Goal: Transaction & Acquisition: Book appointment/travel/reservation

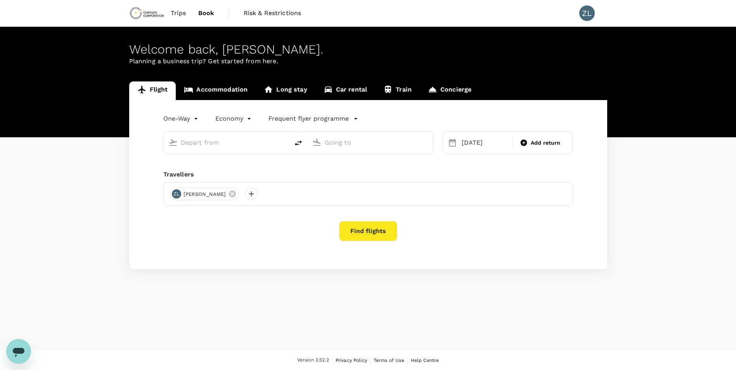
click at [216, 142] on input "text" at bounding box center [227, 143] width 92 height 12
type input "Beijing Capital Intl ([GEOGRAPHIC_DATA])"
type input "[GEOGRAPHIC_DATA] ([GEOGRAPHIC_DATA])"
click at [252, 147] on input "text" at bounding box center [227, 143] width 92 height 12
type input "Beijing Capital Intl ([GEOGRAPHIC_DATA])"
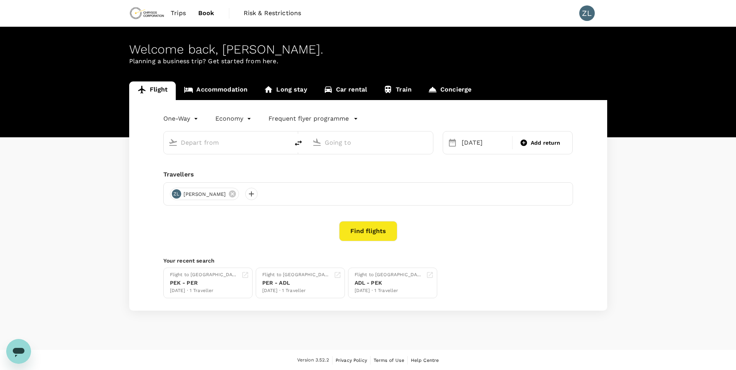
type input "[GEOGRAPHIC_DATA] ([GEOGRAPHIC_DATA])"
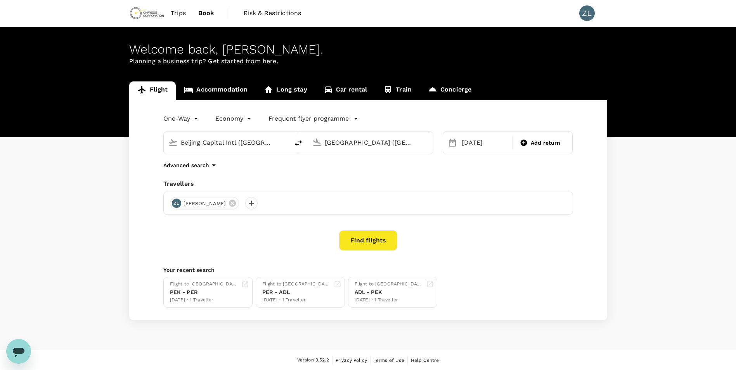
click at [299, 144] on icon "delete" at bounding box center [298, 143] width 7 height 5
type input "[GEOGRAPHIC_DATA] ([GEOGRAPHIC_DATA])"
type input "Beijing Capital Intl ([GEOGRAPHIC_DATA])"
click at [478, 143] on div "18 Oct" at bounding box center [485, 143] width 52 height 16
click at [533, 255] on div "31" at bounding box center [532, 254] width 15 height 15
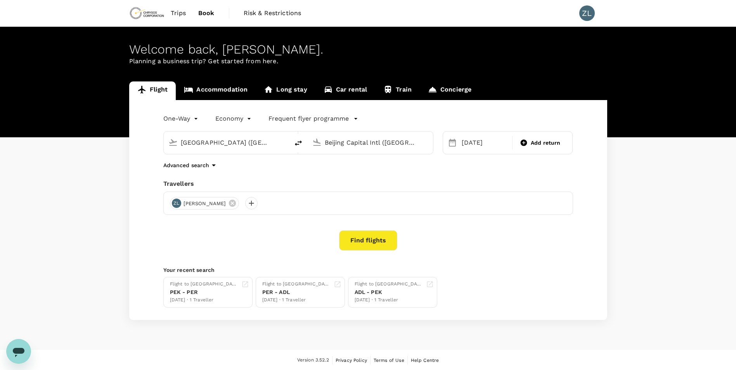
click at [367, 243] on button "Find flights" at bounding box center [368, 241] width 58 height 20
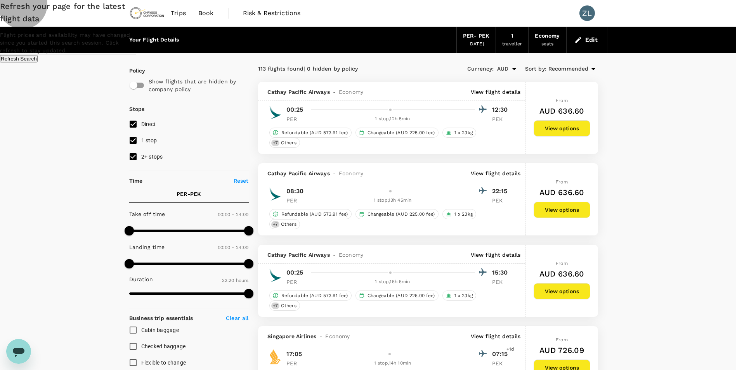
click at [38, 62] on button "Refresh Search" at bounding box center [19, 58] width 38 height 7
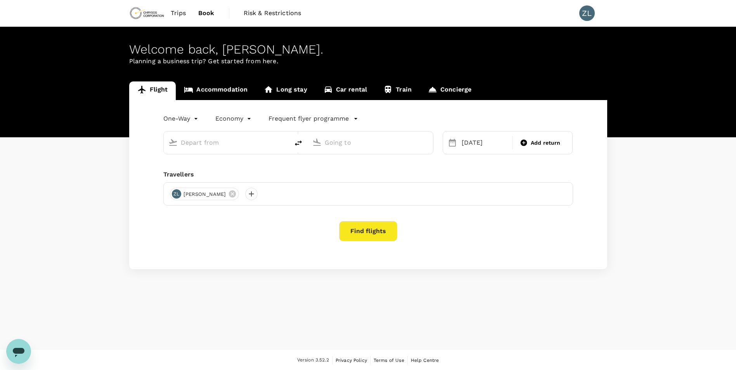
type input "[GEOGRAPHIC_DATA] ([GEOGRAPHIC_DATA])"
type input "Beijing Capital Intl ([GEOGRAPHIC_DATA])"
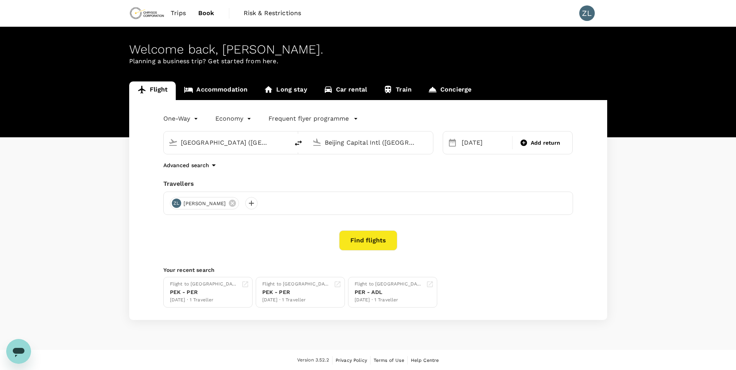
click at [232, 144] on input "[GEOGRAPHIC_DATA] ([GEOGRAPHIC_DATA])" at bounding box center [227, 143] width 92 height 12
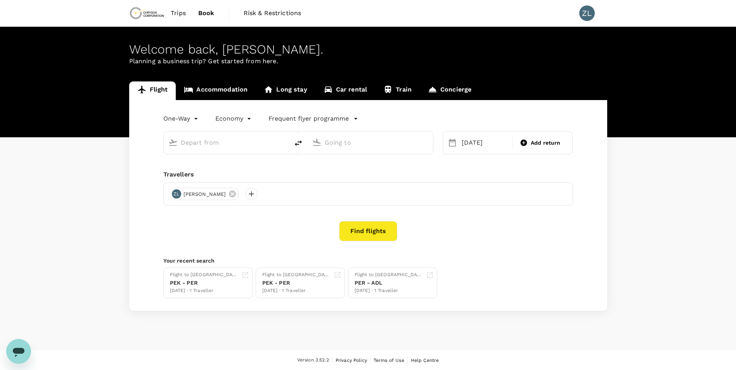
type input "[GEOGRAPHIC_DATA] ([GEOGRAPHIC_DATA])"
type input "Beijing Capital Intl ([GEOGRAPHIC_DATA])"
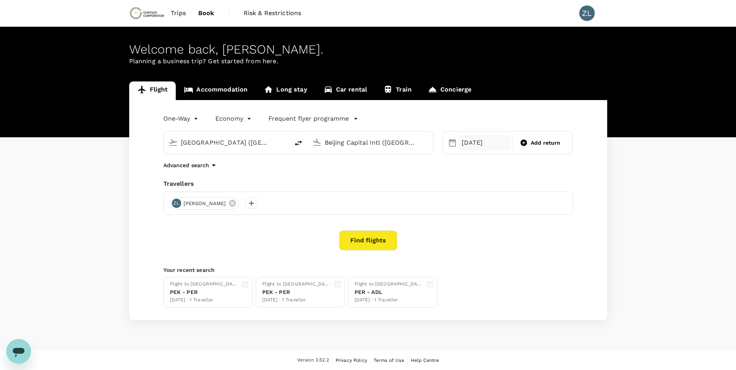
click at [492, 146] on div "[DATE]" at bounding box center [485, 143] width 52 height 16
click at [371, 241] on button "Find flights" at bounding box center [368, 241] width 58 height 20
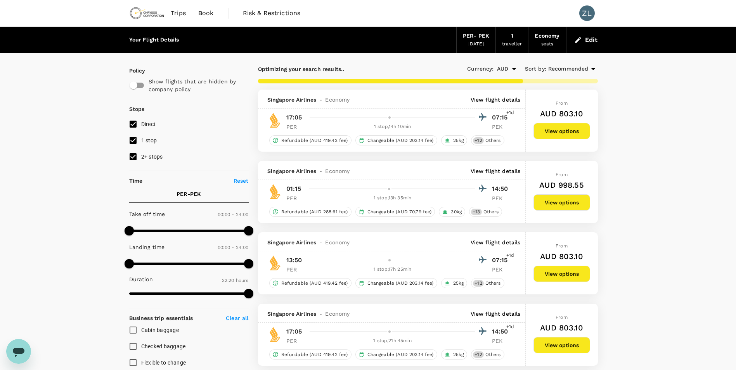
click at [131, 156] on input "2+ stops" at bounding box center [133, 157] width 16 height 16
checkbox input "false"
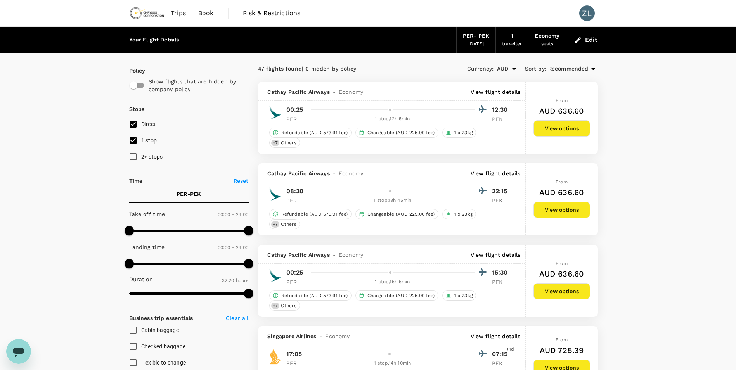
click at [480, 39] on div "PER - PEK" at bounding box center [476, 36] width 26 height 9
click at [480, 36] on div "PER - PEK" at bounding box center [476, 36] width 26 height 9
click at [584, 40] on button "Edit" at bounding box center [587, 40] width 28 height 12
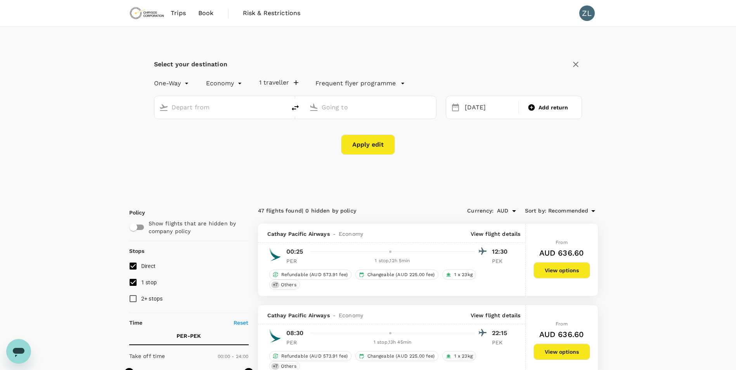
type input "[GEOGRAPHIC_DATA] ([GEOGRAPHIC_DATA])"
type input "Beijing Capital Intl ([GEOGRAPHIC_DATA])"
click at [490, 105] on div "[DATE]" at bounding box center [489, 107] width 55 height 15
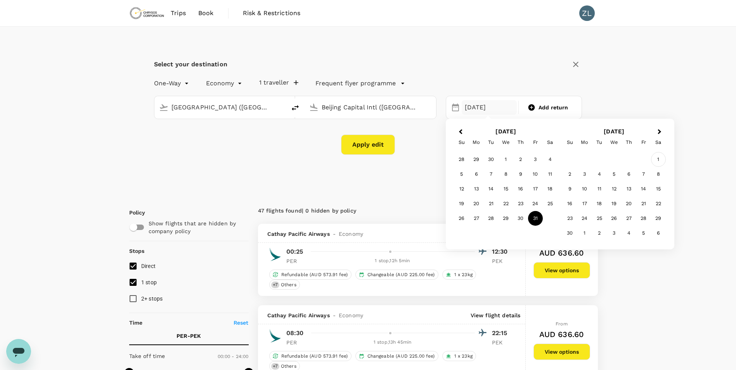
click at [661, 159] on div "1" at bounding box center [658, 159] width 15 height 15
click at [380, 143] on button "Apply edit" at bounding box center [368, 145] width 54 height 20
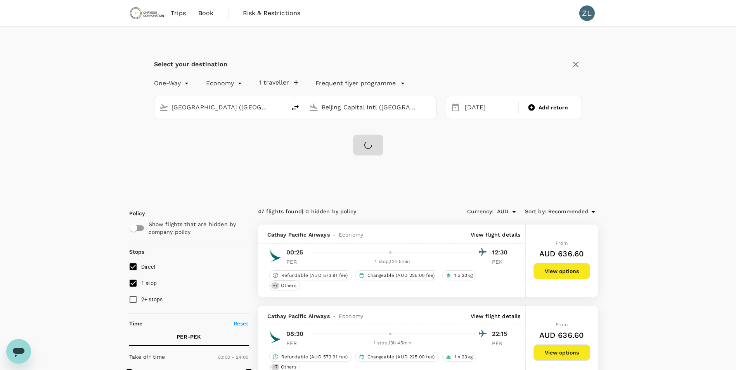
checkbox input "false"
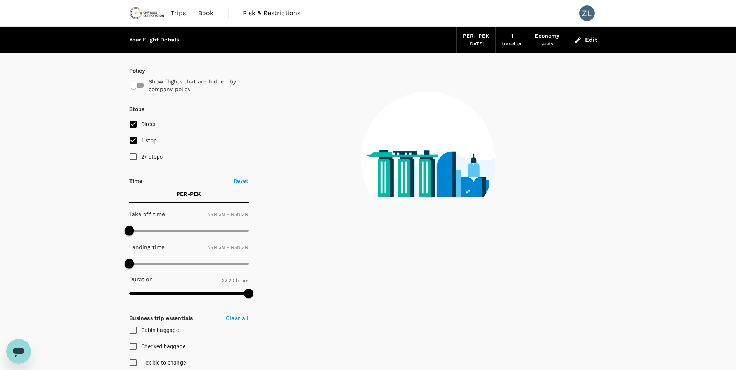
type input "1440"
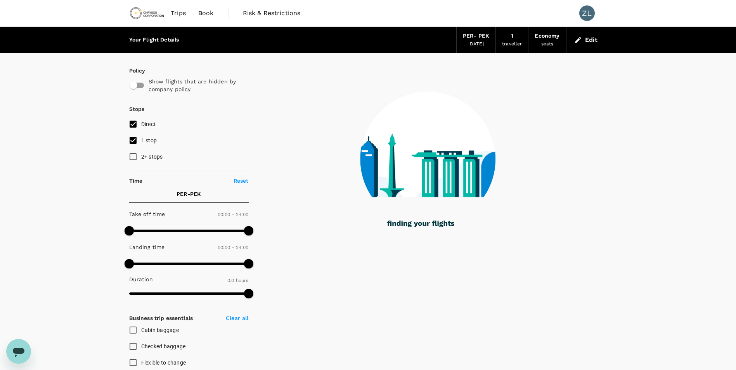
type input "1930"
checkbox input "true"
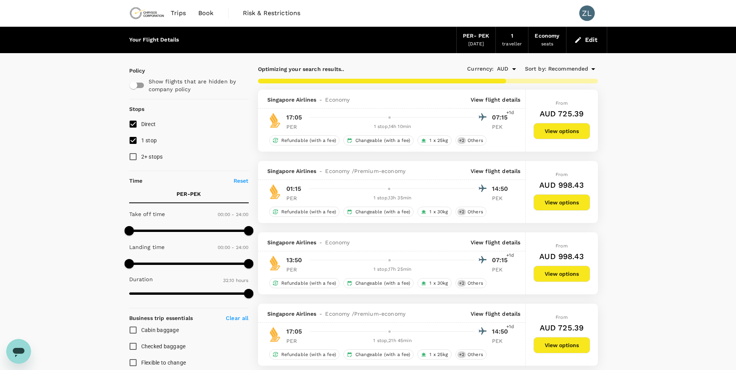
type input "1940"
checkbox input "false"
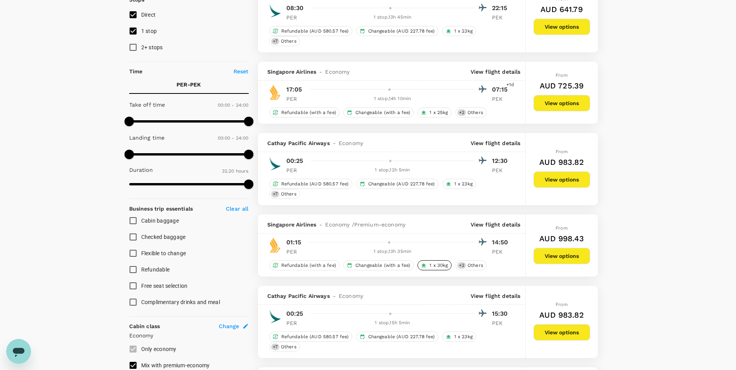
scroll to position [116, 0]
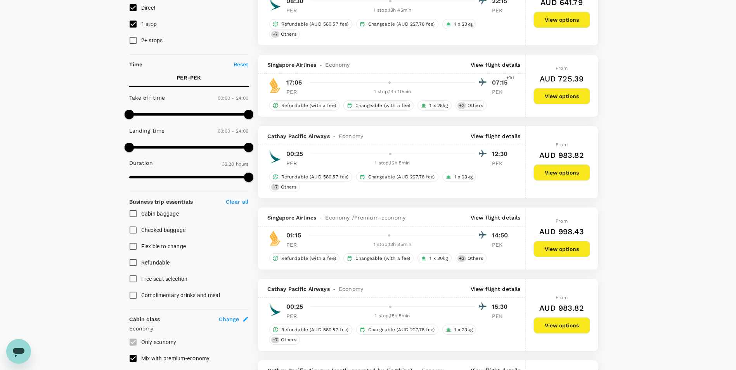
type input "1970"
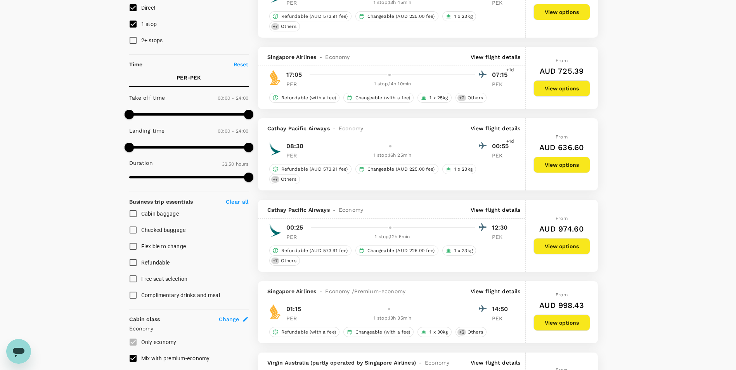
click at [392, 290] on span "Premium-economy" at bounding box center [379, 292] width 51 height 8
click at [508, 290] on p "View flight details" at bounding box center [496, 292] width 50 height 8
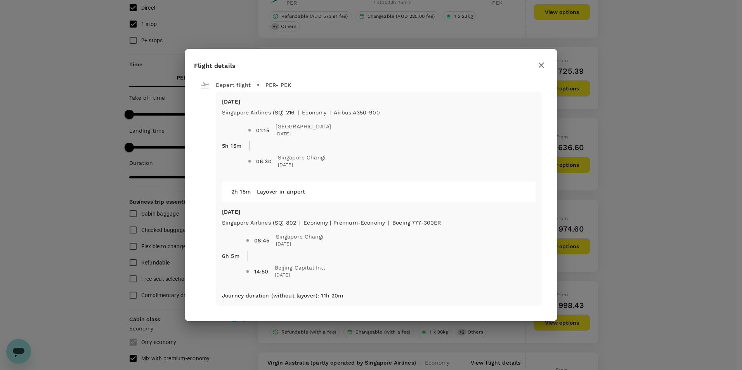
click at [541, 64] on icon "button" at bounding box center [541, 65] width 9 height 9
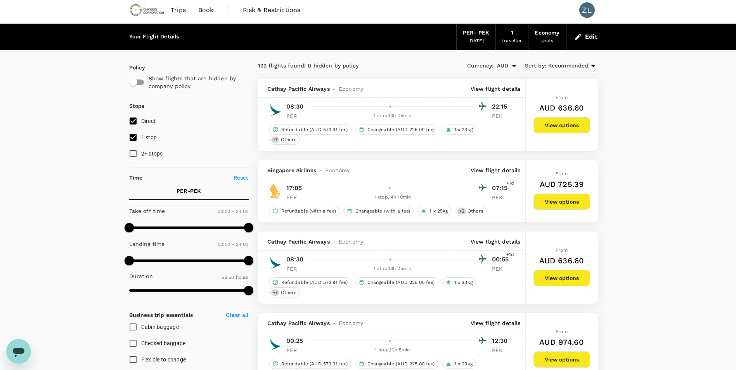
scroll to position [0, 0]
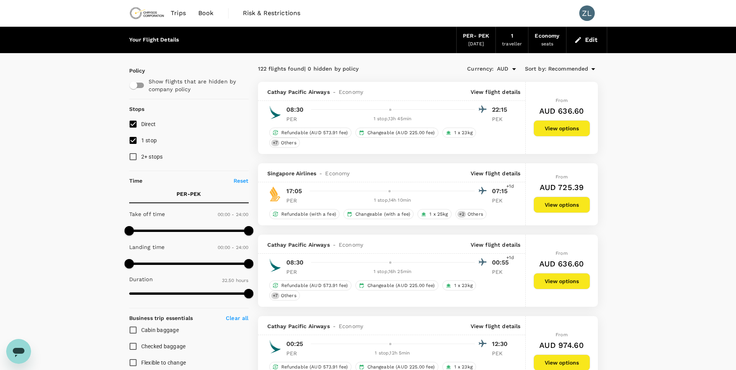
click at [200, 12] on span "Book" at bounding box center [206, 13] width 16 height 9
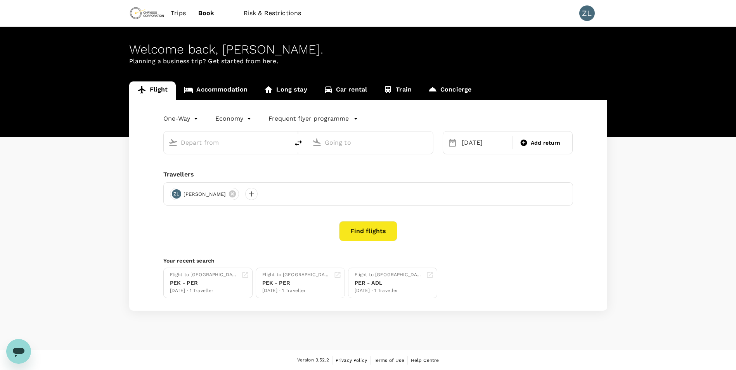
type input "[GEOGRAPHIC_DATA] ([GEOGRAPHIC_DATA])"
type input "Beijing Capital Intl ([GEOGRAPHIC_DATA])"
type input "[GEOGRAPHIC_DATA] ([GEOGRAPHIC_DATA])"
type input "Beijing Capital Intl ([GEOGRAPHIC_DATA])"
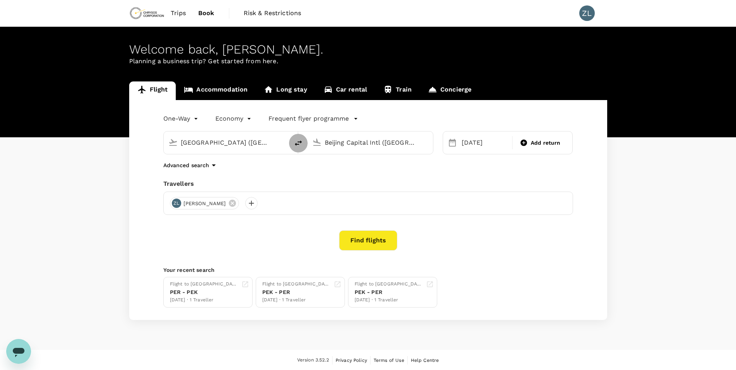
click at [300, 143] on icon "delete" at bounding box center [298, 143] width 9 height 9
type input "Beijing Capital Intl ([GEOGRAPHIC_DATA])"
type input "[GEOGRAPHIC_DATA] ([GEOGRAPHIC_DATA])"
click at [257, 144] on input "Beijing Capital Intl ([GEOGRAPHIC_DATA])" at bounding box center [227, 143] width 92 height 12
click at [222, 173] on p "[GEOGRAPHIC_DATA]" at bounding box center [238, 173] width 137 height 8
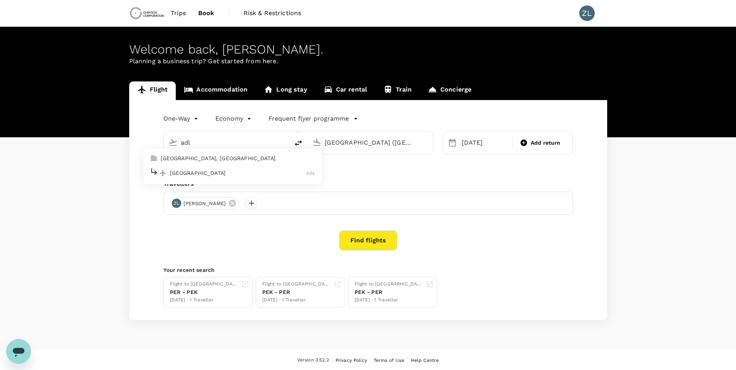
type input "Adelaide (ADL)"
click at [473, 145] on div "[DATE]" at bounding box center [485, 143] width 52 height 16
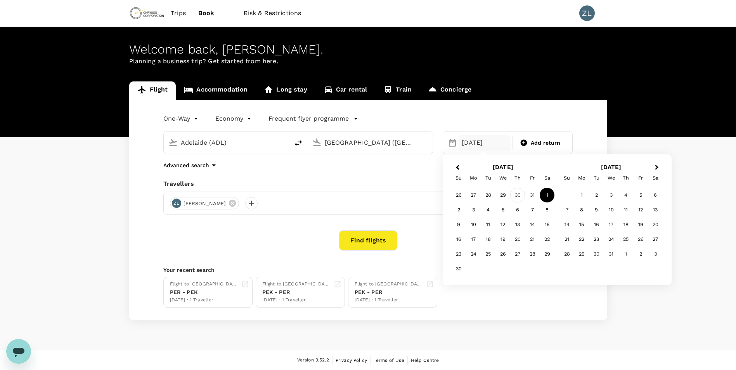
click at [521, 194] on div "30" at bounding box center [517, 195] width 15 height 15
click at [373, 243] on button "Find flights" at bounding box center [368, 241] width 58 height 20
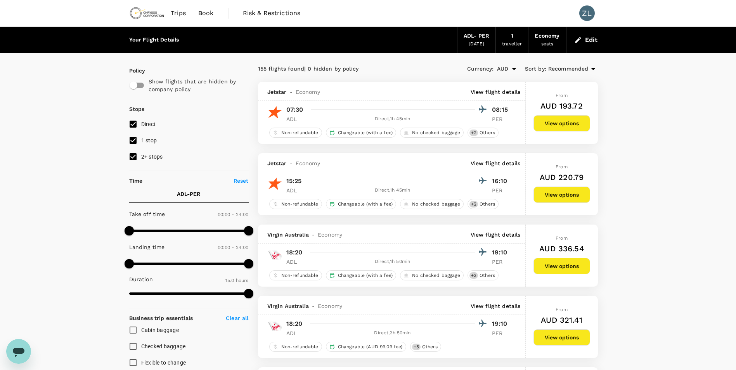
click at [138, 141] on input "1 stop" at bounding box center [133, 140] width 16 height 16
checkbox input "false"
click at [137, 159] on input "2+ stops" at bounding box center [133, 157] width 16 height 16
checkbox input "false"
click at [210, 15] on span "Book" at bounding box center [206, 13] width 16 height 9
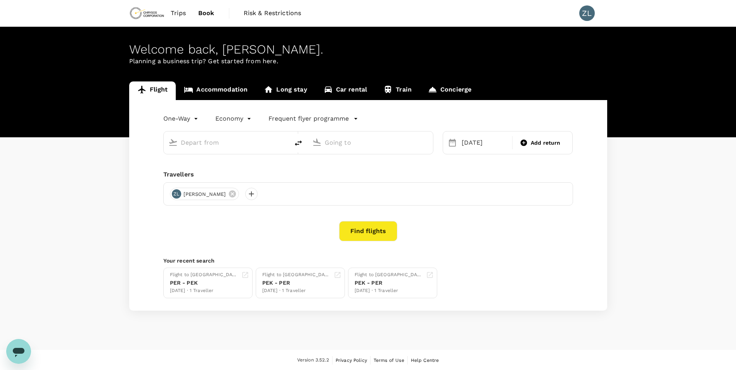
type input "Adelaide (ADL)"
type input "[GEOGRAPHIC_DATA] ([GEOGRAPHIC_DATA])"
type input "Adelaide (ADL)"
type input "[GEOGRAPHIC_DATA] ([GEOGRAPHIC_DATA])"
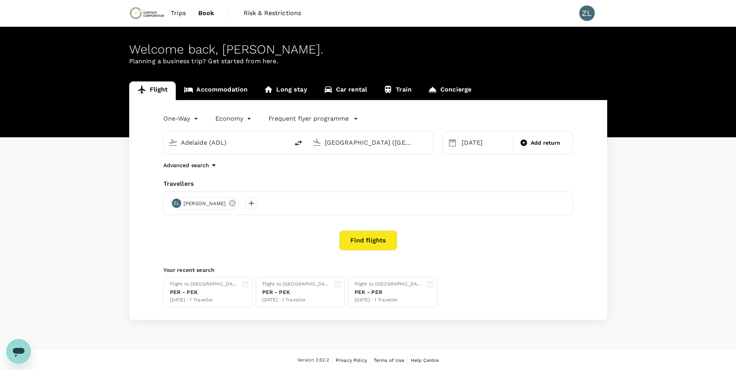
click at [296, 142] on icon "delete" at bounding box center [298, 143] width 9 height 9
type input "[GEOGRAPHIC_DATA] ([GEOGRAPHIC_DATA])"
type input "Adelaide (ADL)"
click at [226, 146] on input "[GEOGRAPHIC_DATA] ([GEOGRAPHIC_DATA])" at bounding box center [227, 143] width 92 height 12
click at [227, 170] on p "Beijing Capital Intl" at bounding box center [238, 173] width 137 height 8
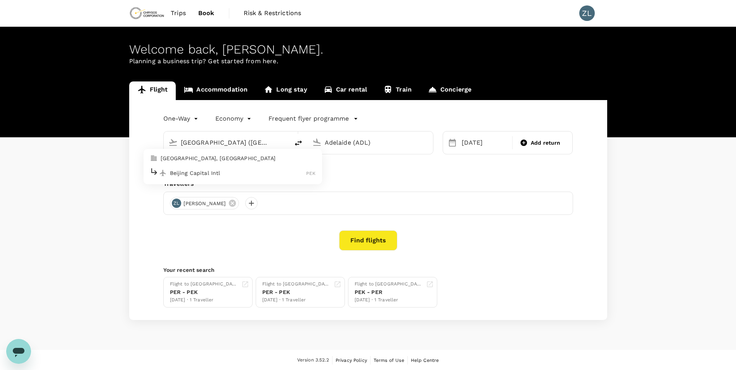
type input "Beijing Capital Intl ([GEOGRAPHIC_DATA])"
click at [463, 147] on div "[DATE]" at bounding box center [485, 143] width 52 height 16
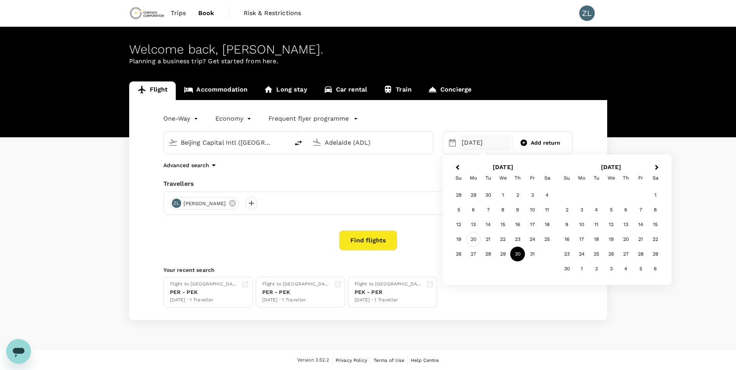
click at [471, 241] on div "20" at bounding box center [473, 239] width 15 height 15
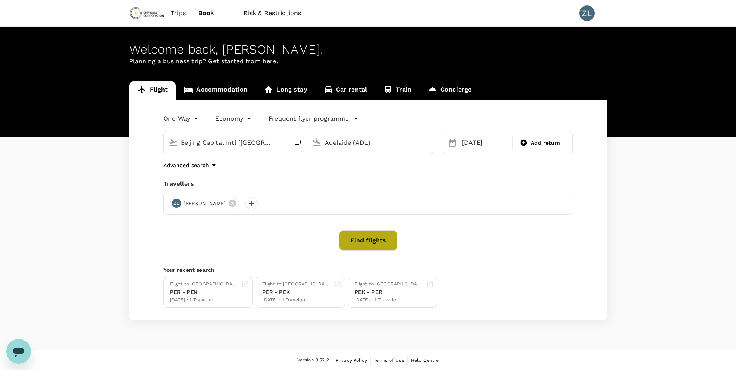
click at [362, 242] on button "Find flights" at bounding box center [368, 241] width 58 height 20
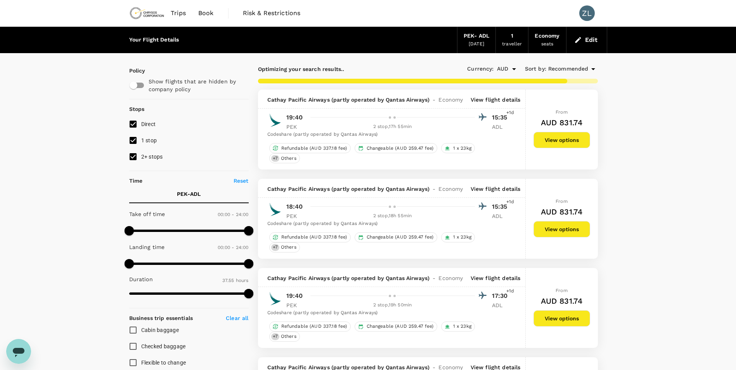
click at [137, 155] on input "2+ stops" at bounding box center [133, 157] width 16 height 16
checkbox input "false"
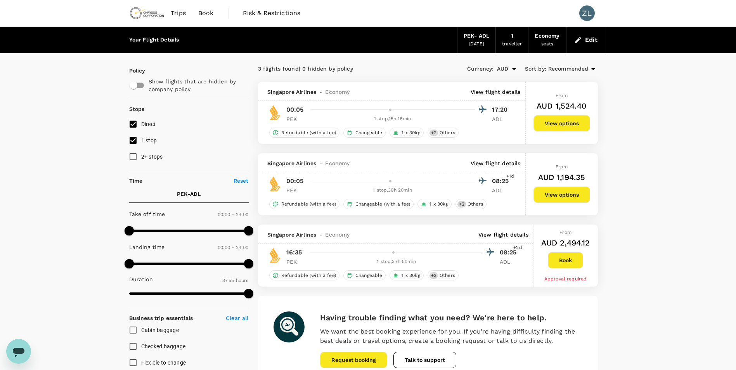
click at [503, 164] on p "View flight details" at bounding box center [496, 164] width 50 height 8
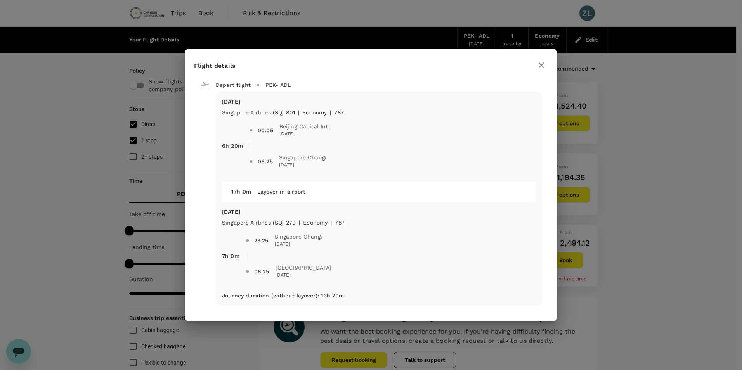
click at [665, 157] on div "Flight details Depart flight PEK - [GEOGRAPHIC_DATA] [DATE] Singapore Airlines …" at bounding box center [371, 185] width 742 height 370
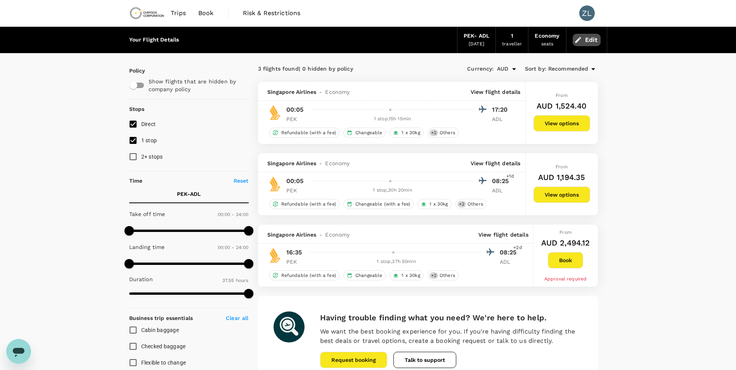
click at [590, 36] on button "Edit" at bounding box center [587, 40] width 28 height 12
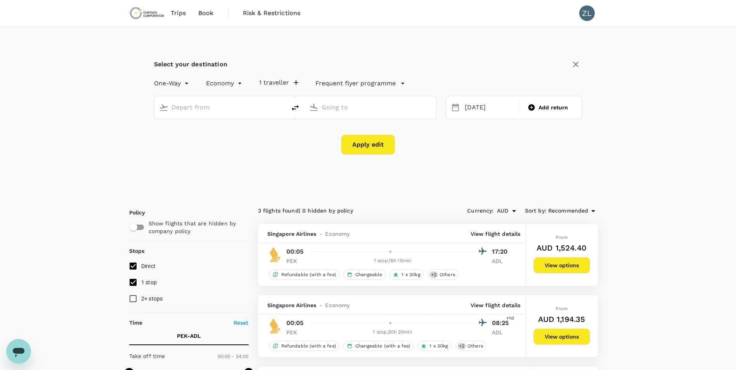
type input "Beijing Capital Intl ([GEOGRAPHIC_DATA])"
type input "Adelaide (ADL)"
click at [479, 110] on div "[DATE]" at bounding box center [489, 107] width 55 height 15
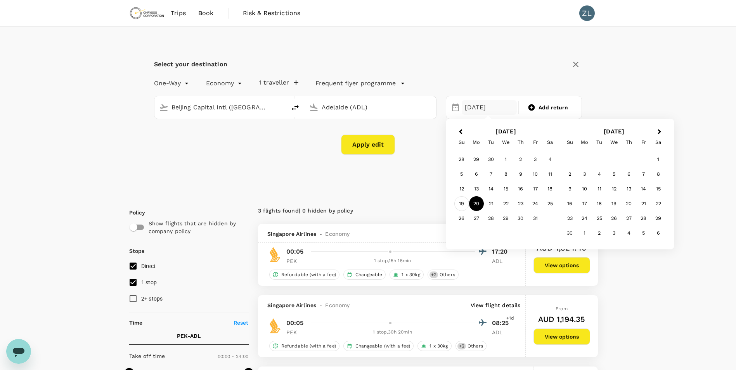
click at [463, 200] on div "19" at bounding box center [462, 203] width 15 height 15
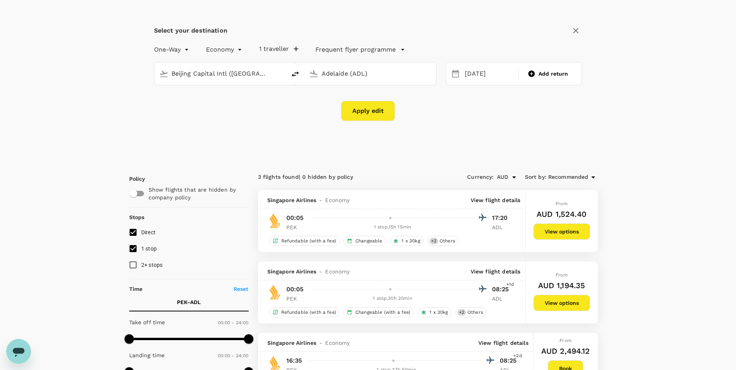
scroll to position [78, 0]
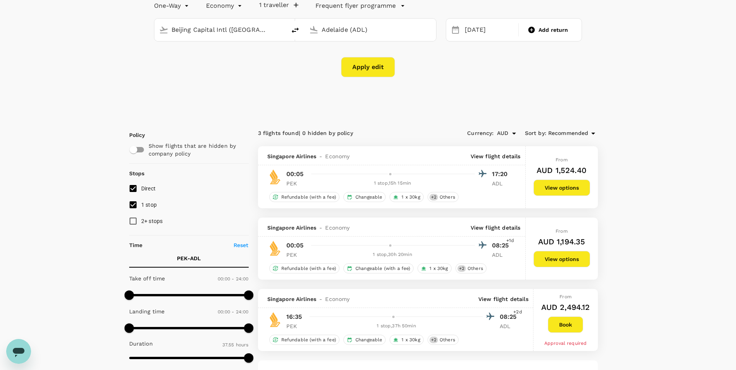
click at [366, 68] on button "Apply edit" at bounding box center [368, 67] width 54 height 20
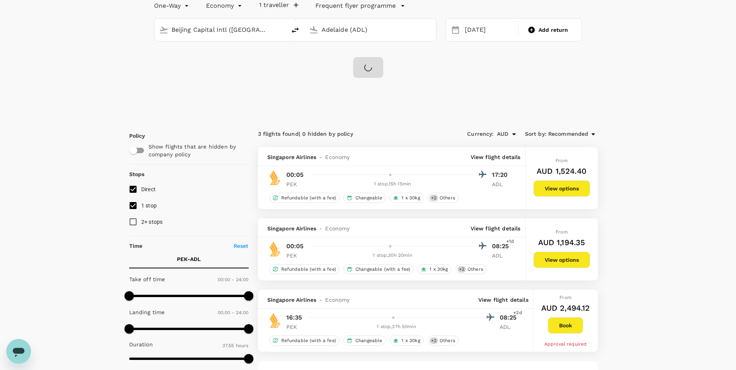
checkbox input "false"
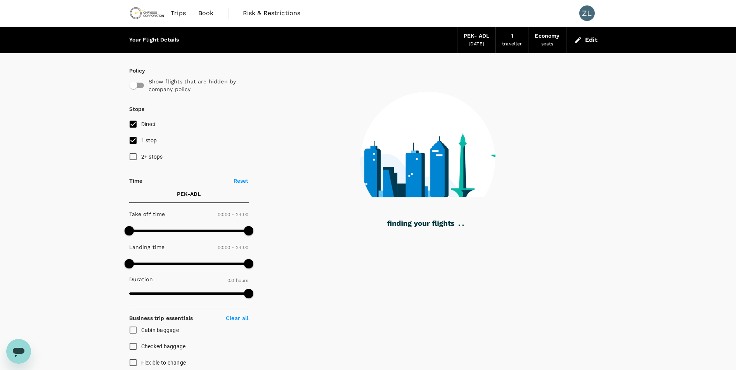
type input "1850"
checkbox input "true"
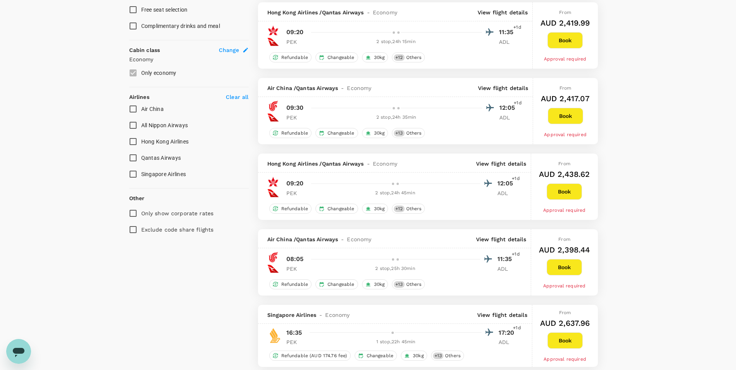
scroll to position [388, 0]
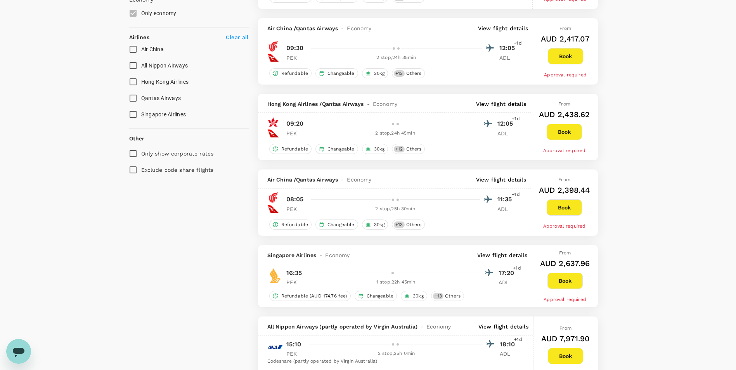
type input "2320"
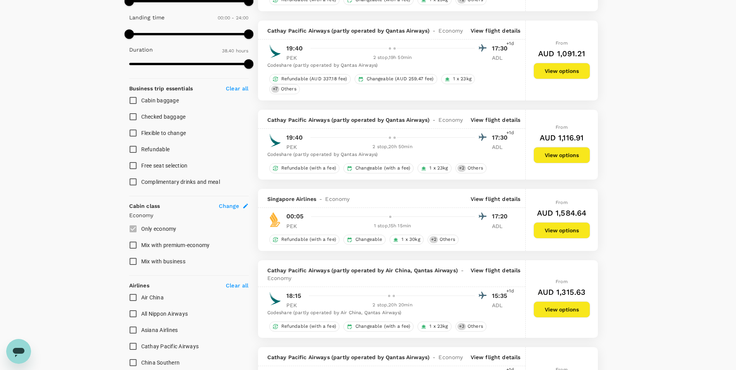
scroll to position [93, 0]
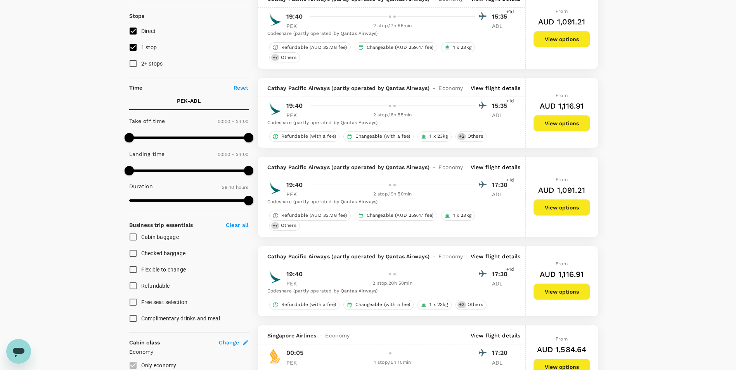
click at [146, 62] on span "2+ stops" at bounding box center [152, 64] width 22 height 6
click at [141, 62] on input "2+ stops" at bounding box center [133, 64] width 16 height 16
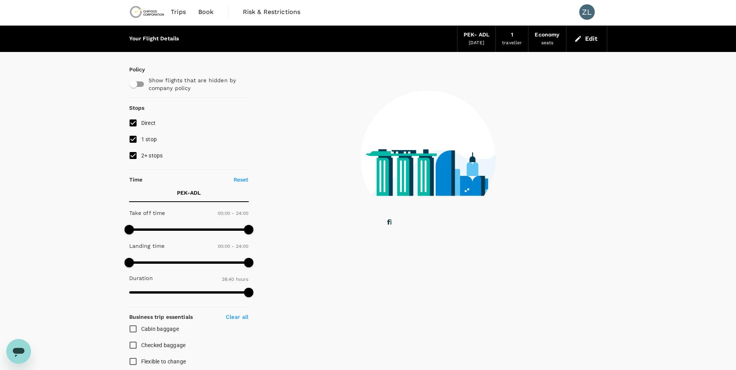
scroll to position [0, 0]
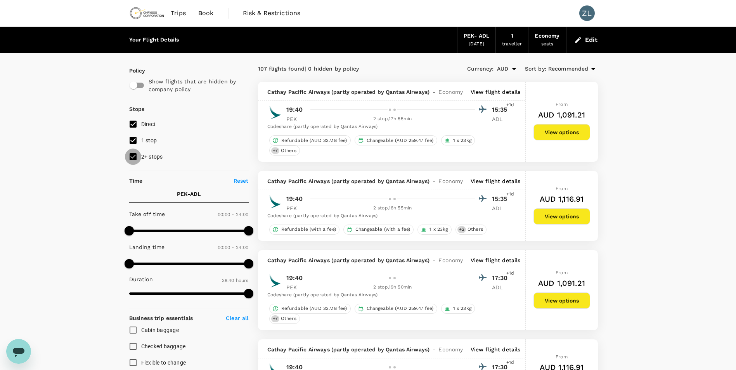
click at [137, 158] on input "2+ stops" at bounding box center [133, 157] width 16 height 16
checkbox input "false"
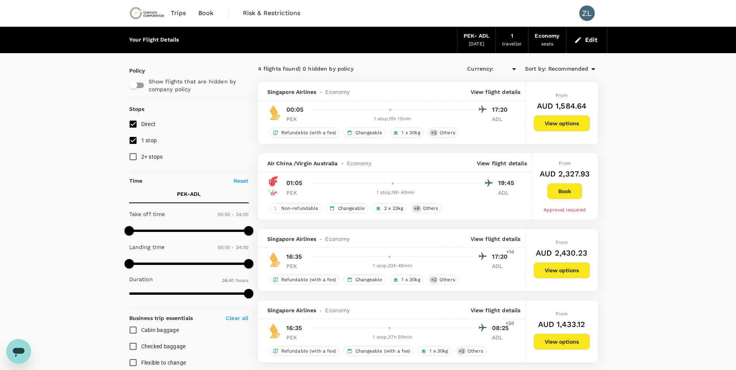
type input "AUD"
click at [482, 40] on div "PEK - ADL" at bounding box center [477, 36] width 26 height 9
click at [482, 36] on div "PEK - ADL" at bounding box center [477, 36] width 26 height 9
click at [585, 38] on button "Edit" at bounding box center [587, 40] width 28 height 12
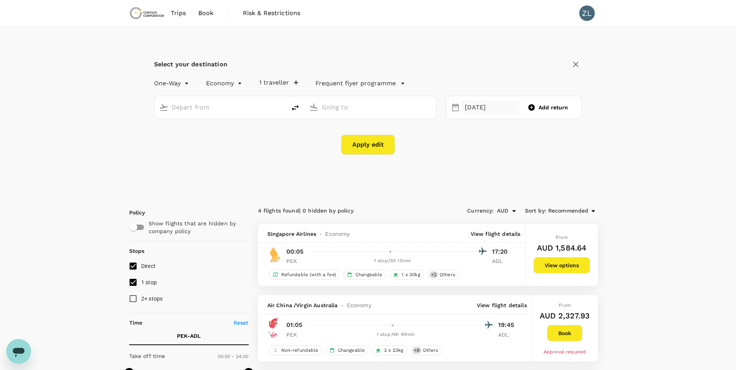
click at [489, 103] on div "[DATE]" at bounding box center [489, 107] width 55 height 15
click at [475, 206] on div "20" at bounding box center [476, 203] width 15 height 15
type input "Beijing Capital Intl ([GEOGRAPHIC_DATA])"
type input "Adelaide (ADL)"
click at [477, 112] on div "[DATE]" at bounding box center [489, 107] width 55 height 15
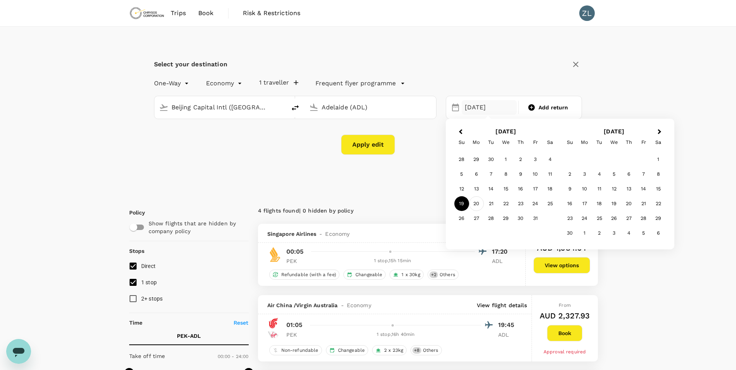
click at [477, 205] on div "20" at bounding box center [476, 203] width 15 height 15
click at [380, 151] on button "Apply edit" at bounding box center [368, 145] width 54 height 20
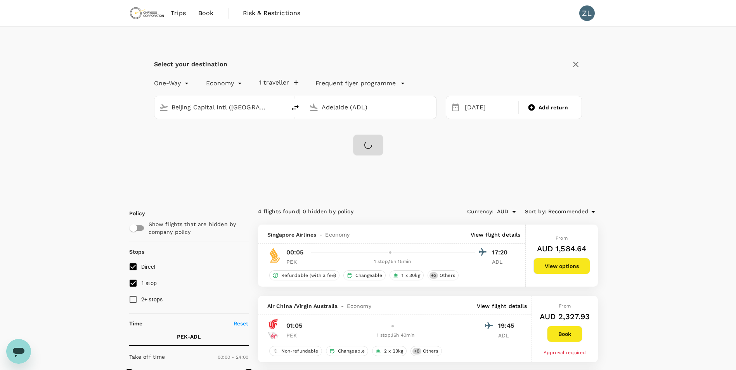
checkbox input "false"
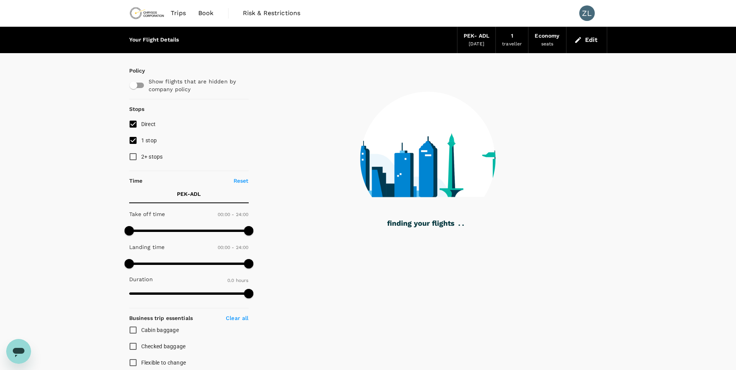
type input "1910"
checkbox input "true"
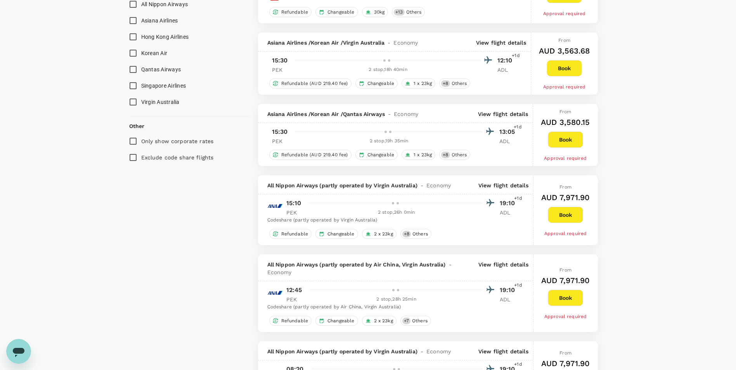
type input "2275"
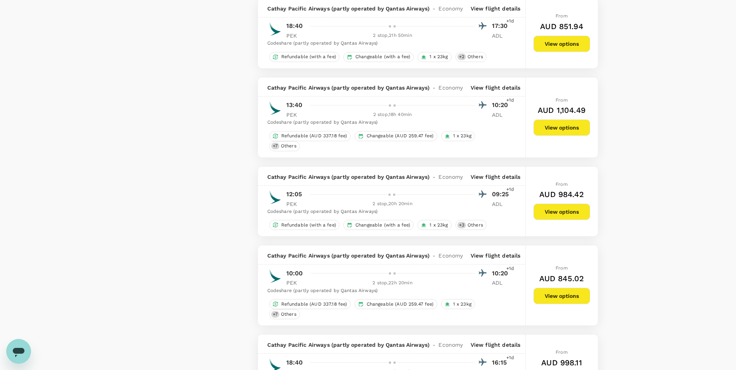
scroll to position [1433, 0]
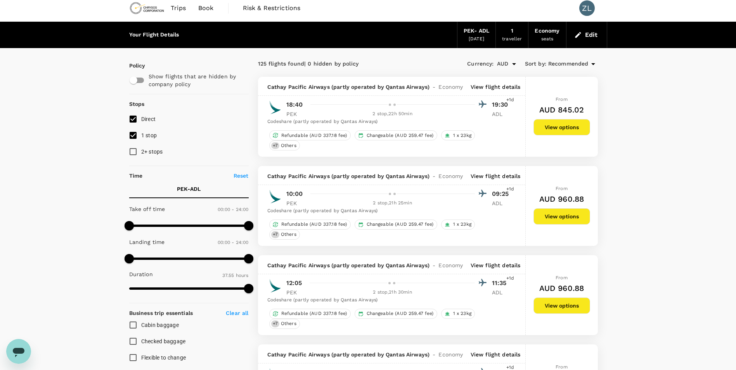
scroll to position [0, 0]
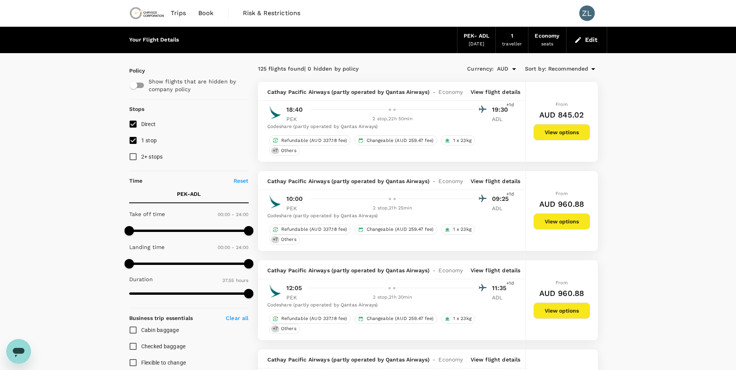
click at [146, 142] on span "1 stop" at bounding box center [149, 140] width 16 height 6
click at [141, 142] on input "1 stop" at bounding box center [133, 140] width 16 height 16
checkbox input "false"
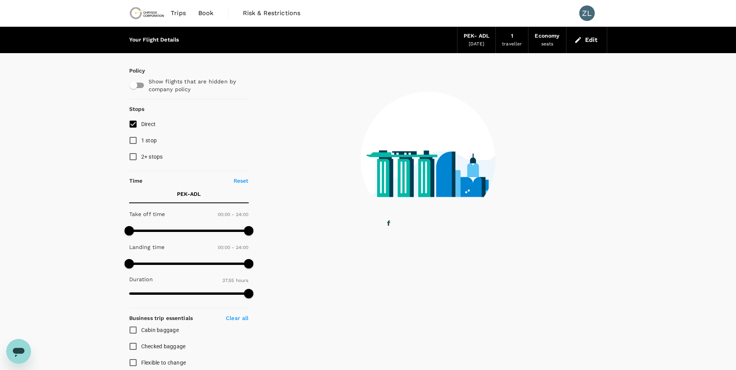
click at [135, 158] on input "2+ stops" at bounding box center [133, 157] width 16 height 16
checkbox input "true"
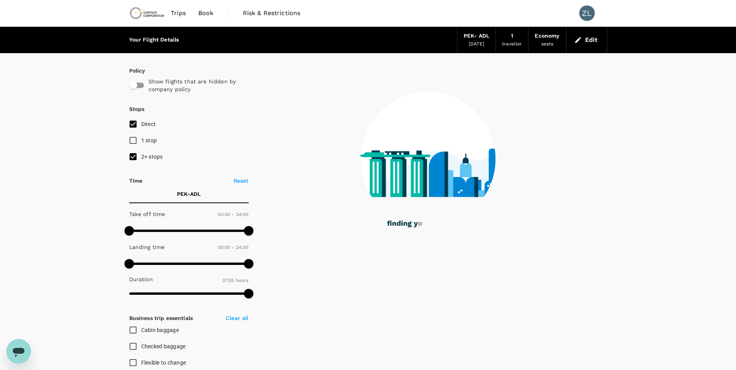
click at [131, 143] on input "1 stop" at bounding box center [133, 140] width 16 height 16
checkbox input "true"
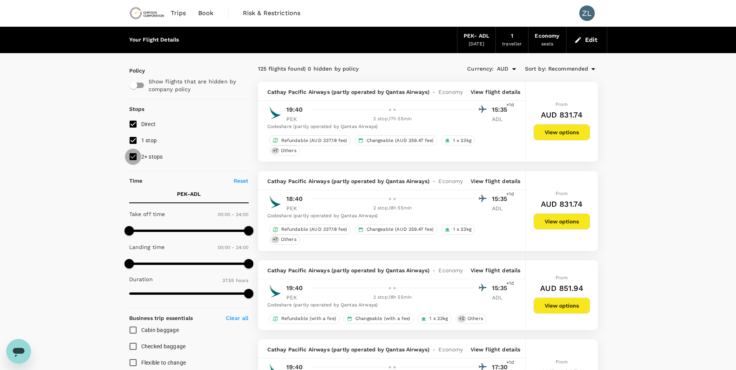
click at [136, 160] on input "2+ stops" at bounding box center [133, 157] width 16 height 16
checkbox input "false"
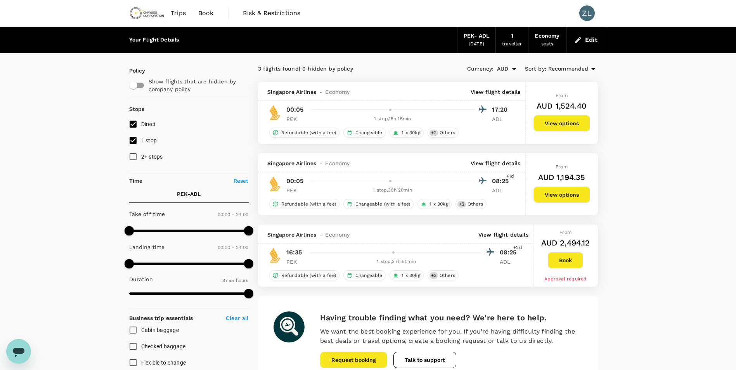
click at [205, 8] on link "Book" at bounding box center [206, 13] width 28 height 26
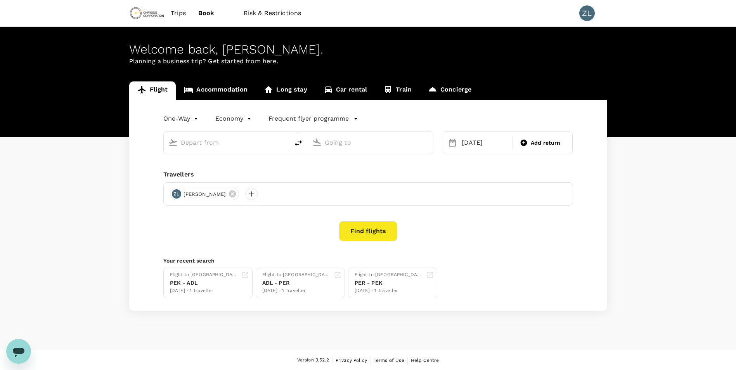
type input "Beijing Capital Intl ([GEOGRAPHIC_DATA])"
type input "Adelaide (ADL)"
type input "Beijing Capital Intl ([GEOGRAPHIC_DATA])"
type input "Adelaide (ADL)"
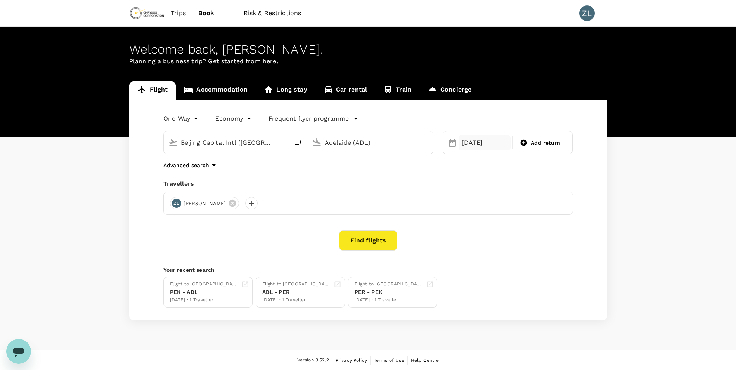
click at [470, 149] on div "[DATE]" at bounding box center [485, 143] width 52 height 16
click at [460, 241] on div "19" at bounding box center [458, 239] width 15 height 15
click at [385, 242] on button "Find flights" at bounding box center [368, 241] width 58 height 20
